Goal: Transaction & Acquisition: Purchase product/service

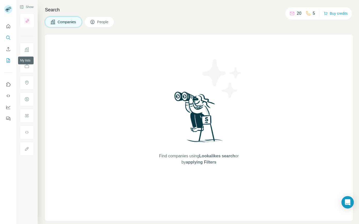
click at [6, 60] on icon "My lists" at bounding box center [8, 60] width 5 height 5
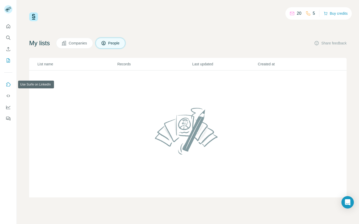
click at [10, 83] on icon "Use Surfe on LinkedIn" at bounding box center [8, 84] width 5 height 5
click at [10, 27] on icon "Quick start" at bounding box center [8, 26] width 5 height 5
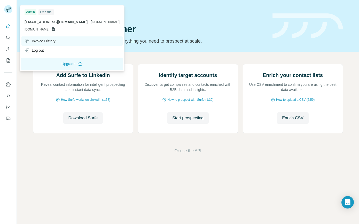
click at [36, 41] on div "Invoice History" at bounding box center [40, 40] width 31 height 5
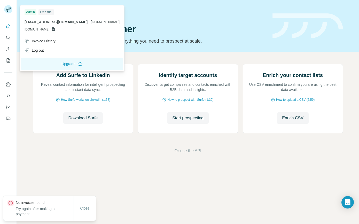
click at [56, 29] on icon at bounding box center [53, 29] width 4 height 4
click at [46, 41] on div "Invoice History" at bounding box center [40, 40] width 31 height 5
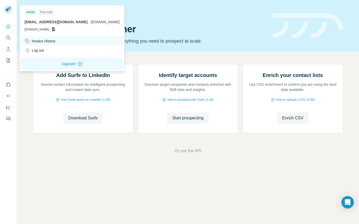
click at [46, 41] on div "Invoice History" at bounding box center [40, 40] width 31 height 5
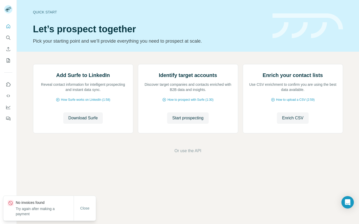
click at [163, 33] on h1 "Let’s prospect together" at bounding box center [149, 29] width 233 height 10
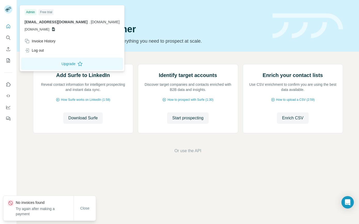
click at [13, 9] on div at bounding box center [9, 10] width 15 height 17
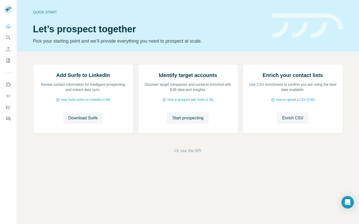
click at [7, 10] on rect at bounding box center [8, 9] width 8 height 8
click at [9, 26] on icon "Quick start" at bounding box center [8, 26] width 5 height 5
click at [8, 28] on icon "Quick start" at bounding box center [8, 26] width 5 height 5
click at [8, 60] on icon "My lists" at bounding box center [8, 60] width 5 height 5
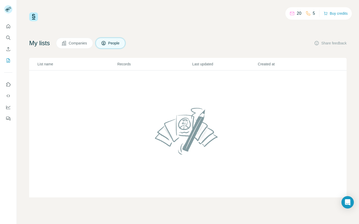
click at [81, 43] on span "Companies" at bounding box center [78, 43] width 19 height 5
click at [334, 14] on button "Buy credits" at bounding box center [336, 13] width 24 height 7
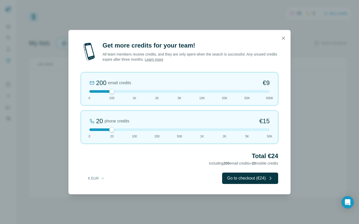
click at [287, 45] on div at bounding box center [179, 38] width 222 height 17
click at [284, 36] on icon "button" at bounding box center [283, 38] width 5 height 5
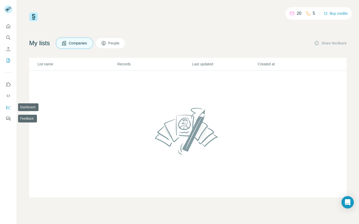
click at [10, 109] on icon "Dashboard" at bounding box center [8, 107] width 5 height 5
